Goal: Task Accomplishment & Management: Complete application form

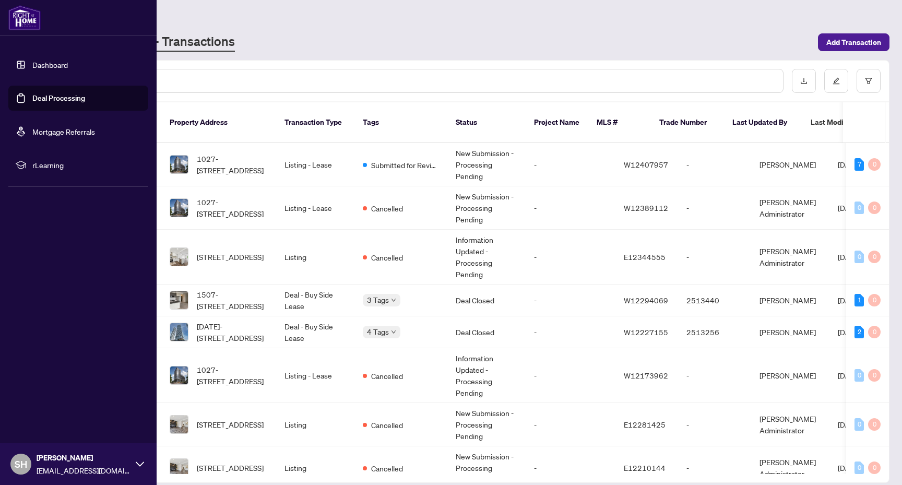
click at [69, 99] on link "Deal Processing" at bounding box center [58, 97] width 53 height 9
click at [56, 63] on link "Dashboard" at bounding box center [49, 64] width 35 height 9
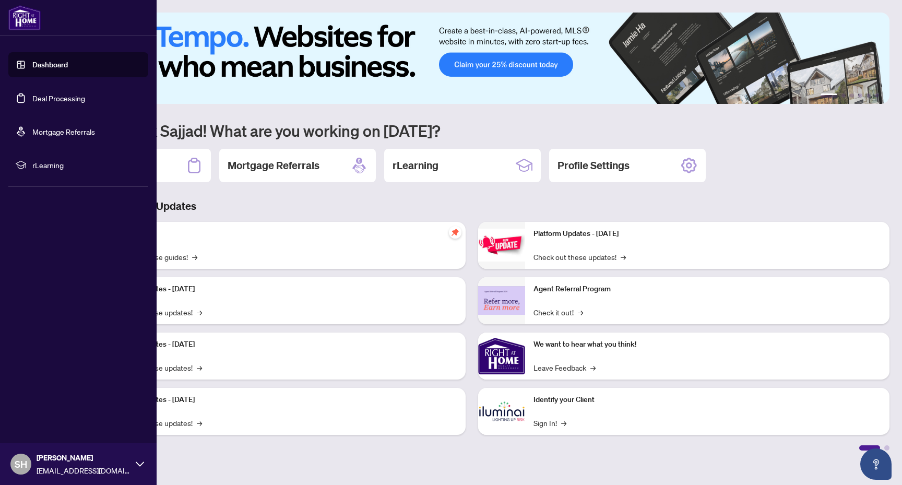
click at [85, 102] on link "Deal Processing" at bounding box center [58, 97] width 53 height 9
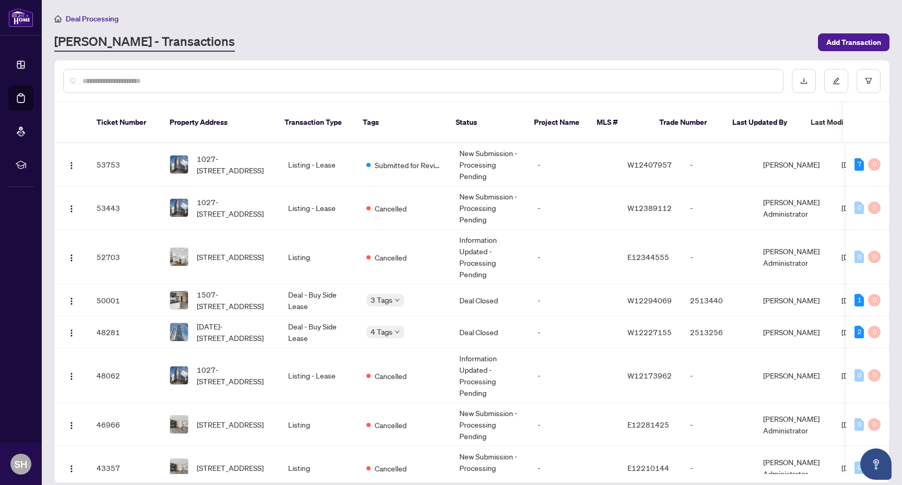
click at [801, 51] on div "[PERSON_NAME] - Transactions" at bounding box center [432, 42] width 757 height 19
click at [852, 43] on span "Add Transaction" at bounding box center [853, 42] width 55 height 17
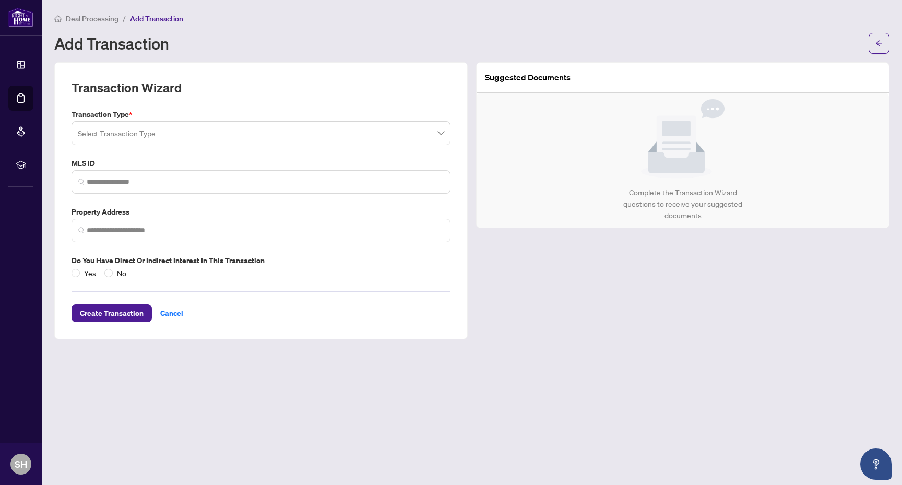
click at [197, 134] on input "search" at bounding box center [256, 134] width 357 height 23
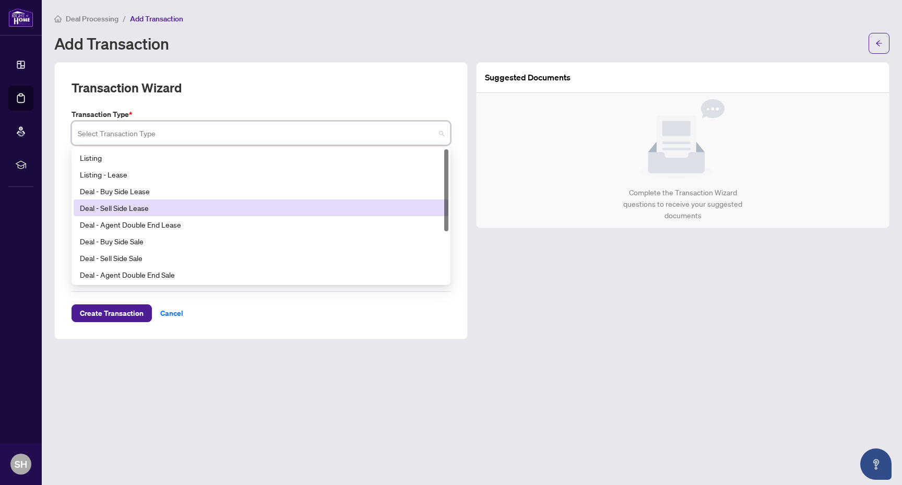
click at [195, 203] on div "Deal - Sell Side Lease" at bounding box center [261, 207] width 362 height 11
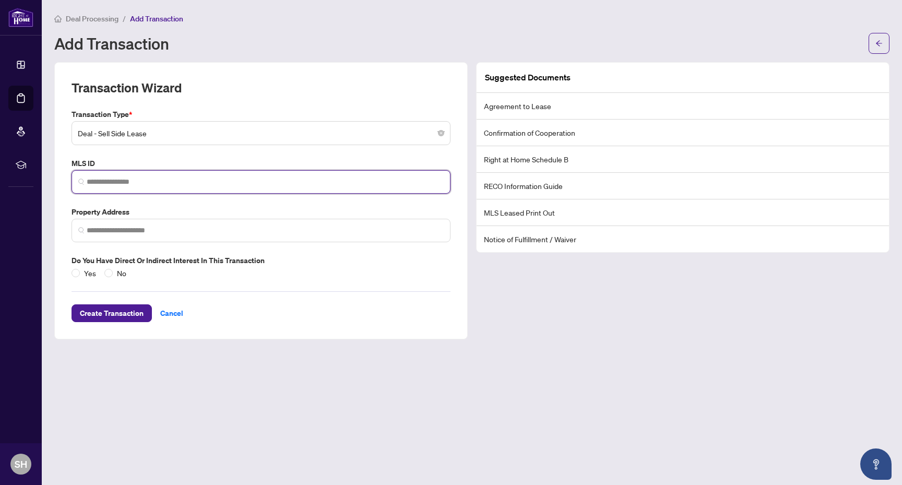
click at [171, 185] on input "search" at bounding box center [265, 181] width 357 height 11
click at [188, 176] on input "search" at bounding box center [265, 181] width 357 height 11
paste input "*********"
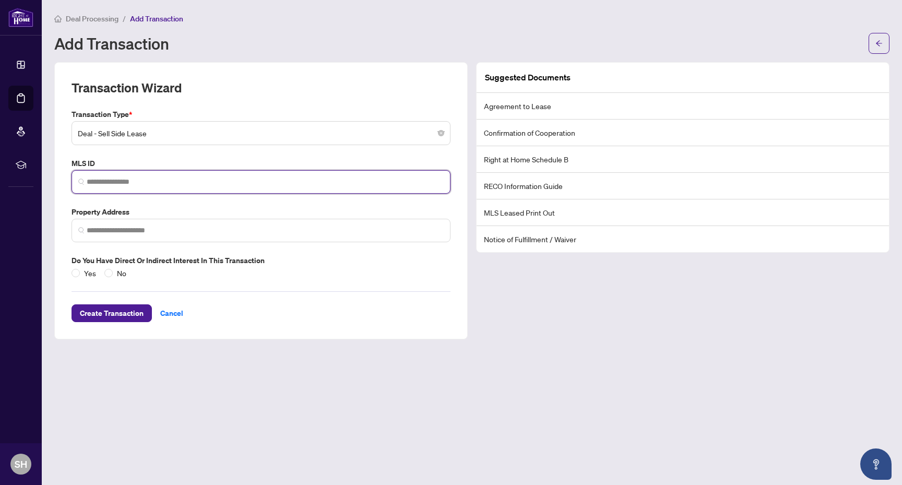
type input "*********"
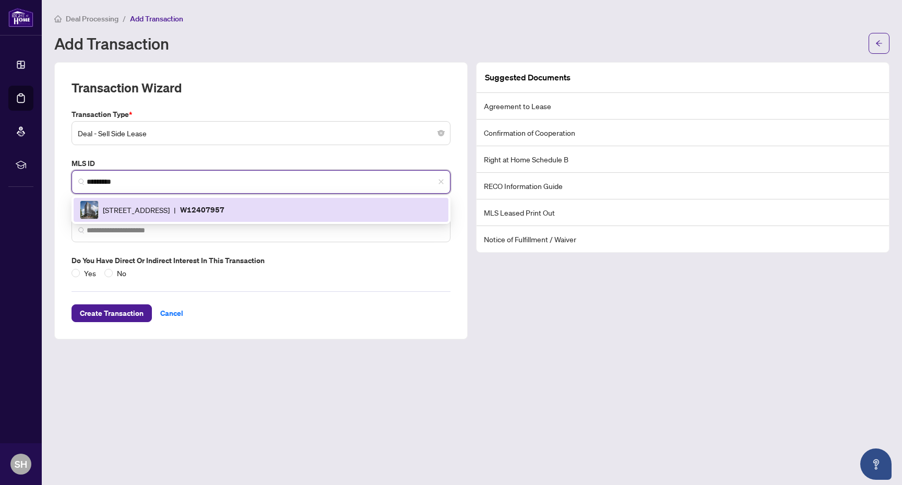
click at [172, 201] on div "285 Dufferin St, Toronto, Ontario M6K 1Z7, Canada | W12407957" at bounding box center [261, 209] width 362 height 19
type input "**********"
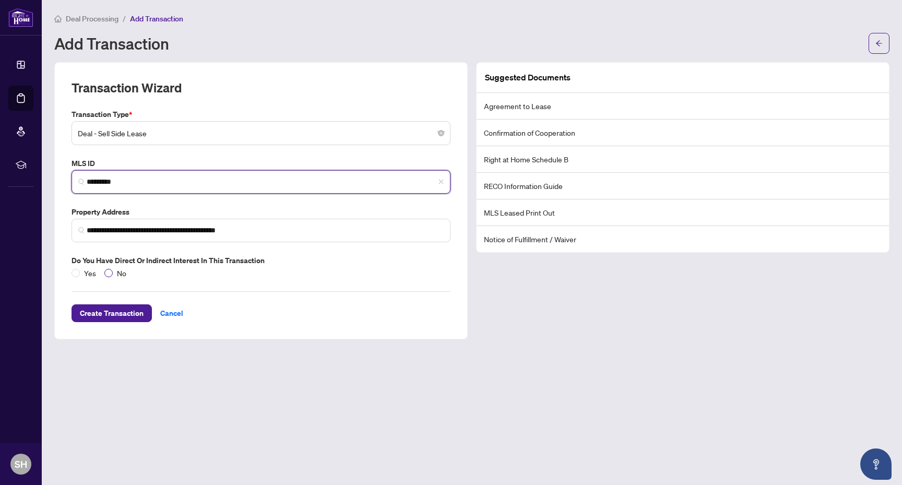
type input "*********"
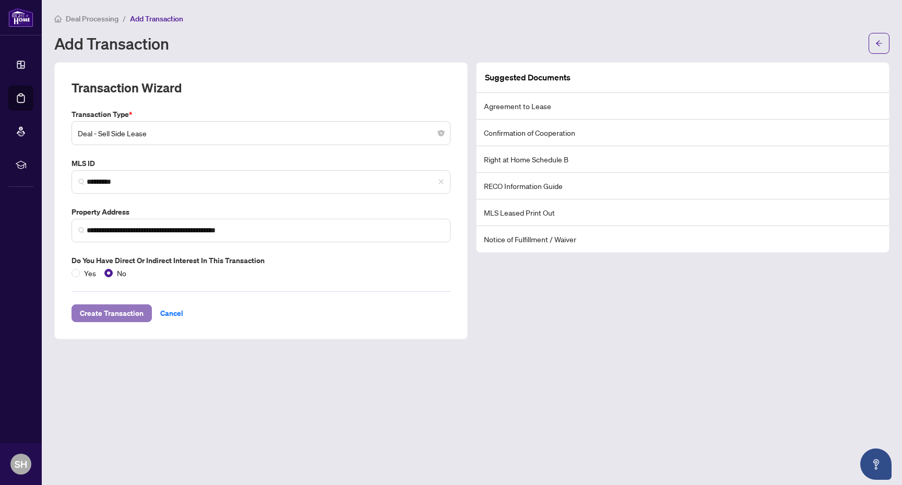
click at [121, 317] on span "Create Transaction" at bounding box center [112, 313] width 64 height 17
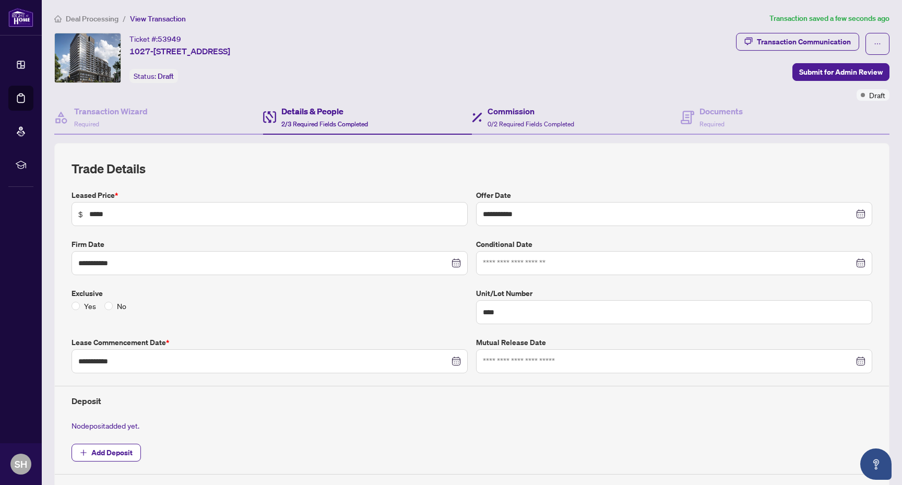
click at [548, 132] on div "Commission 0/2 Required Fields Completed" at bounding box center [576, 118] width 209 height 34
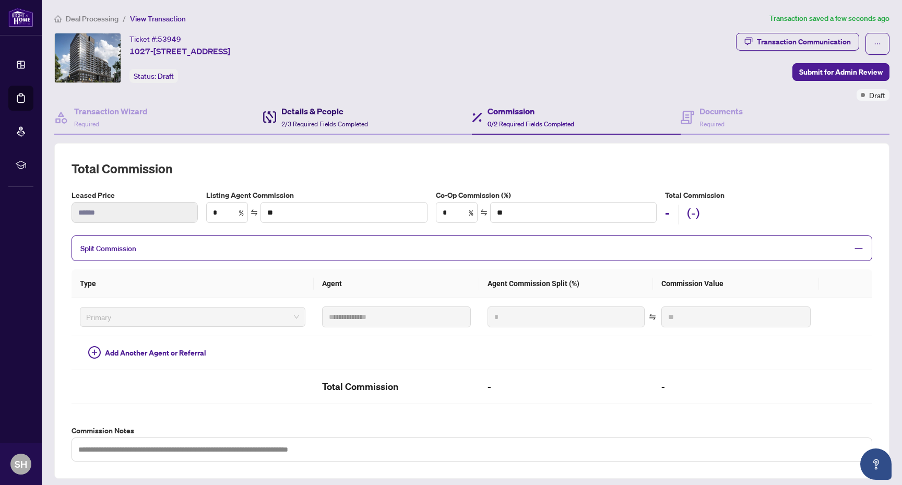
click at [325, 112] on h4 "Details & People" at bounding box center [324, 111] width 87 height 13
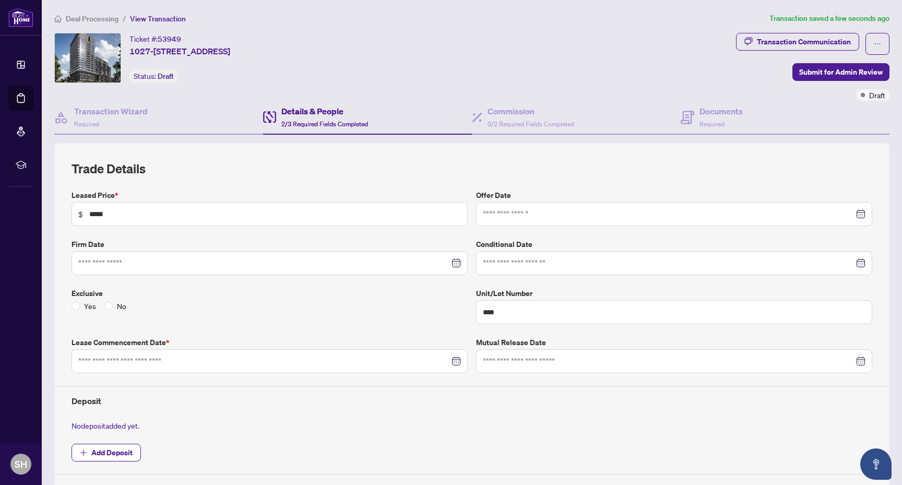
type input "**********"
click at [520, 111] on h4 "Commission" at bounding box center [530, 111] width 87 height 13
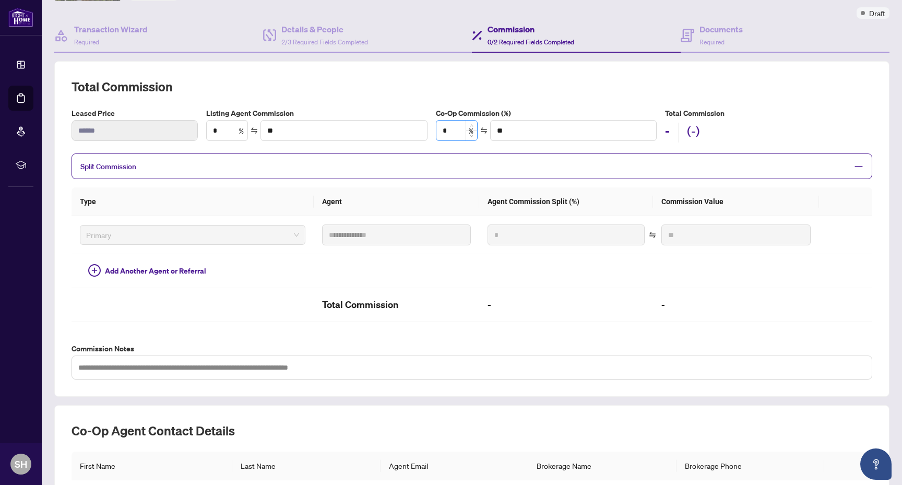
scroll to position [101, 0]
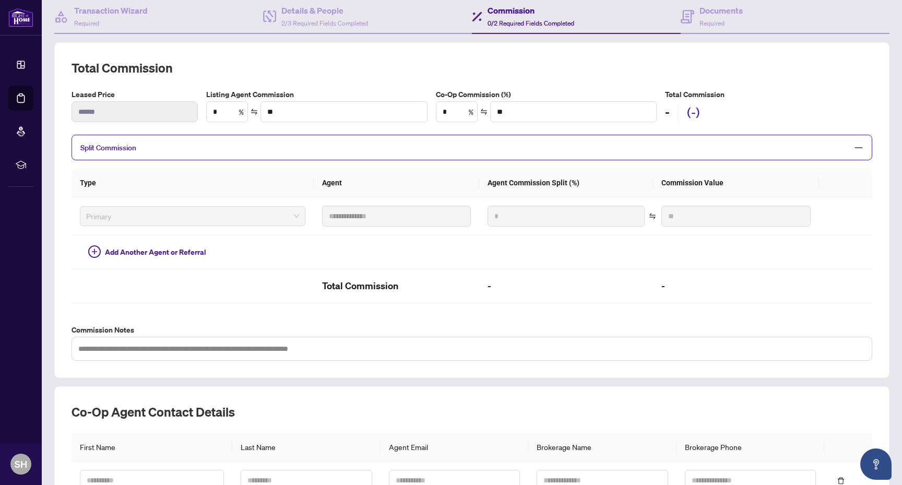
click at [283, 147] on span "Split Commission" at bounding box center [463, 147] width 767 height 12
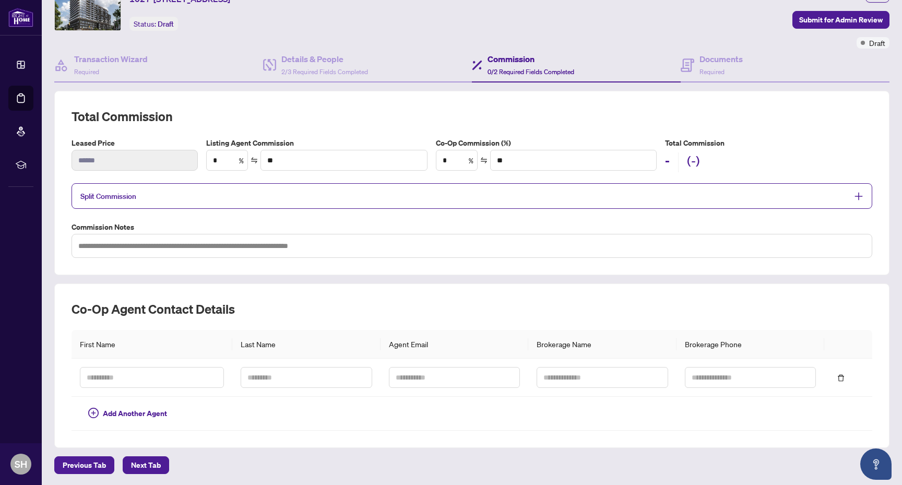
click at [275, 183] on div "Split Commission" at bounding box center [471, 196] width 800 height 26
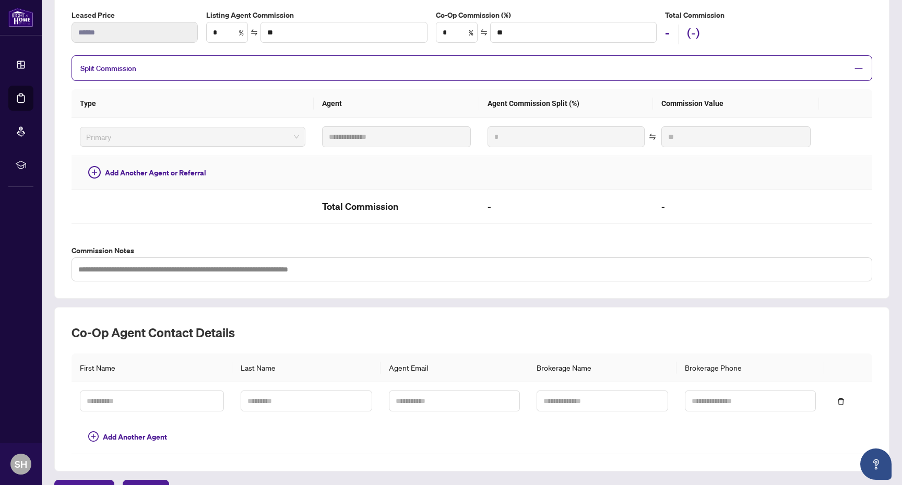
scroll to position [181, 0]
click at [183, 176] on button "Add Another Agent or Referral" at bounding box center [147, 171] width 135 height 17
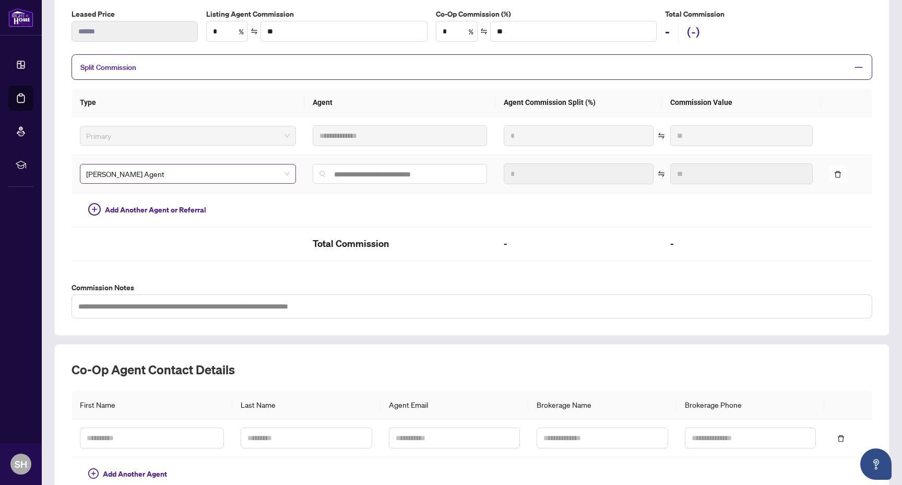
click at [181, 173] on span "RAHR Agent" at bounding box center [187, 174] width 203 height 16
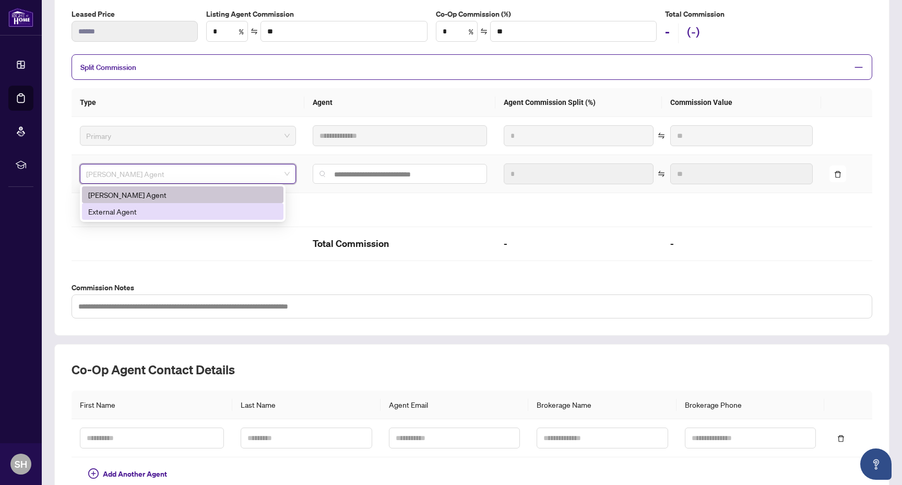
click at [170, 216] on div "External Agent" at bounding box center [182, 211] width 189 height 11
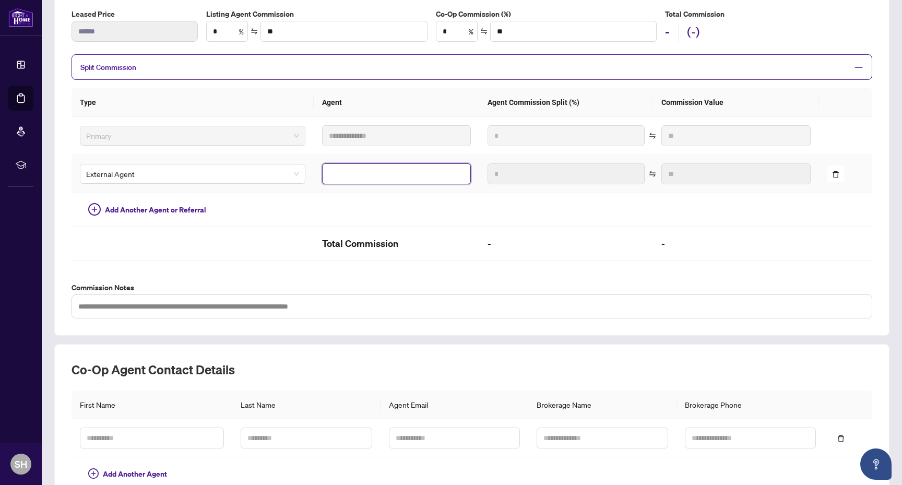
click at [342, 171] on input "text" at bounding box center [396, 173] width 149 height 21
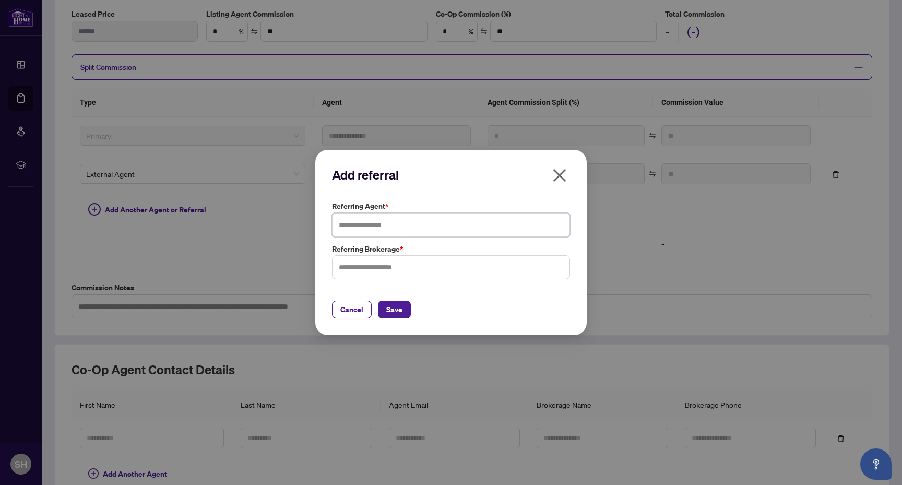
click at [394, 230] on input "text" at bounding box center [451, 225] width 238 height 24
click at [565, 173] on icon "close" at bounding box center [559, 175] width 17 height 17
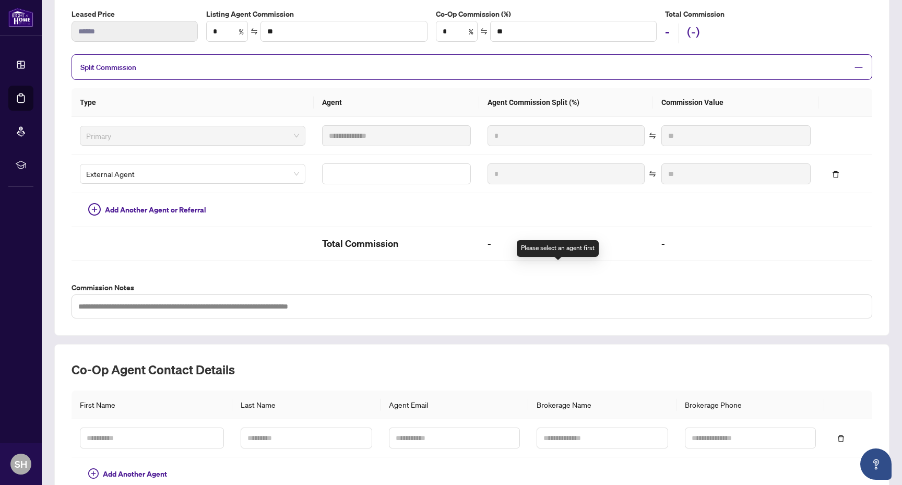
scroll to position [0, 0]
